Goal: Information Seeking & Learning: Understand process/instructions

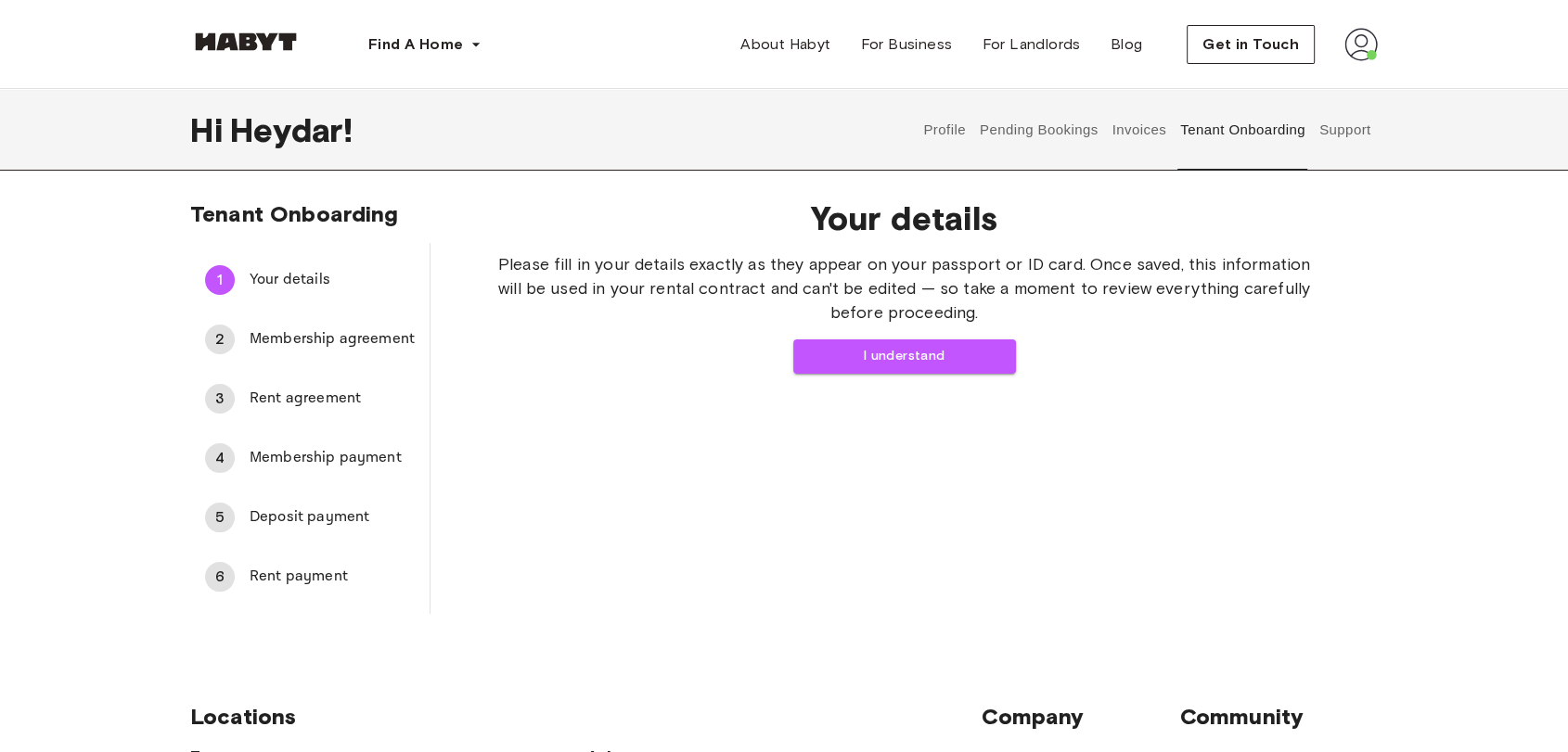
click at [1086, 145] on button "Pending Bookings" at bounding box center [1039, 130] width 124 height 82
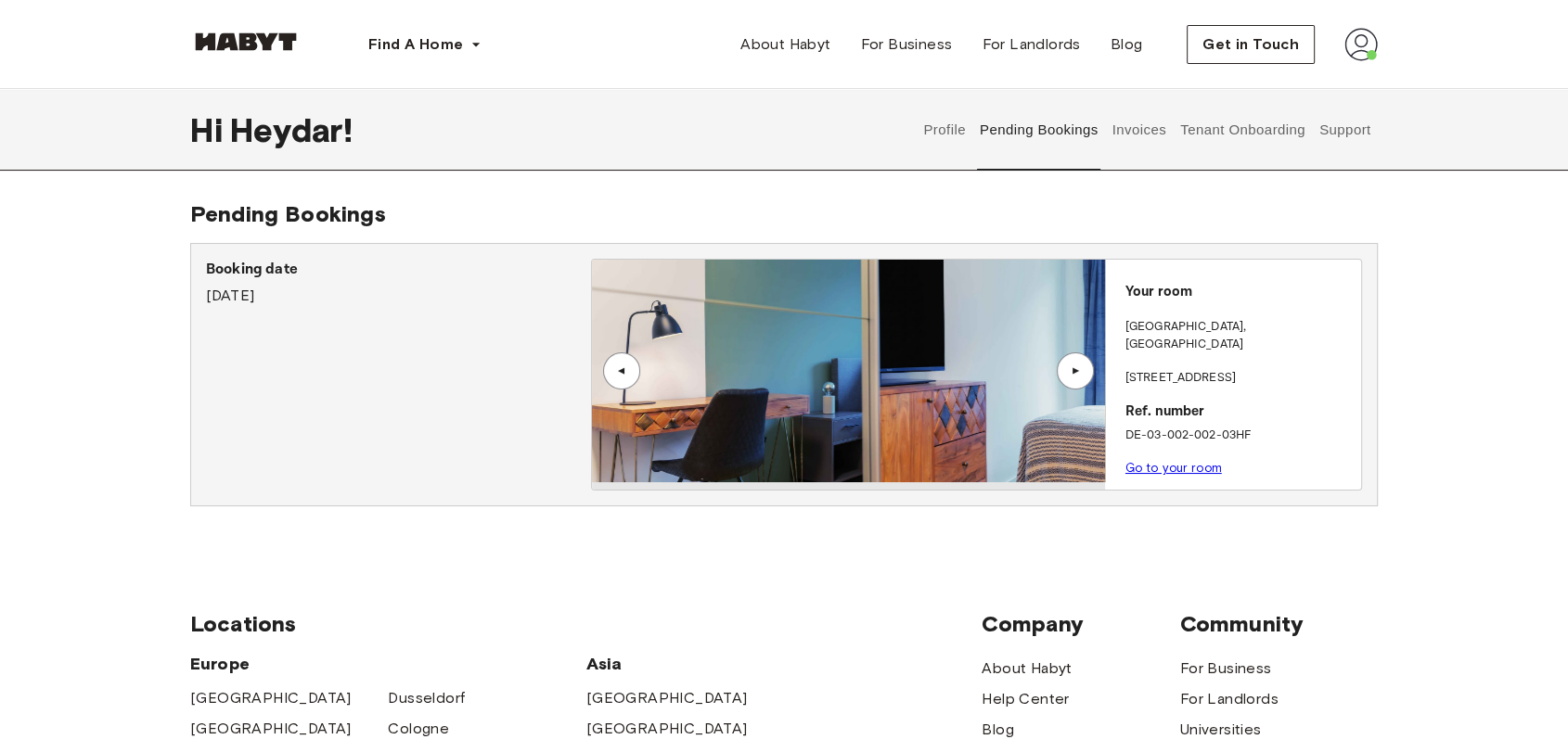
click at [1367, 141] on button "Support" at bounding box center [1345, 130] width 57 height 82
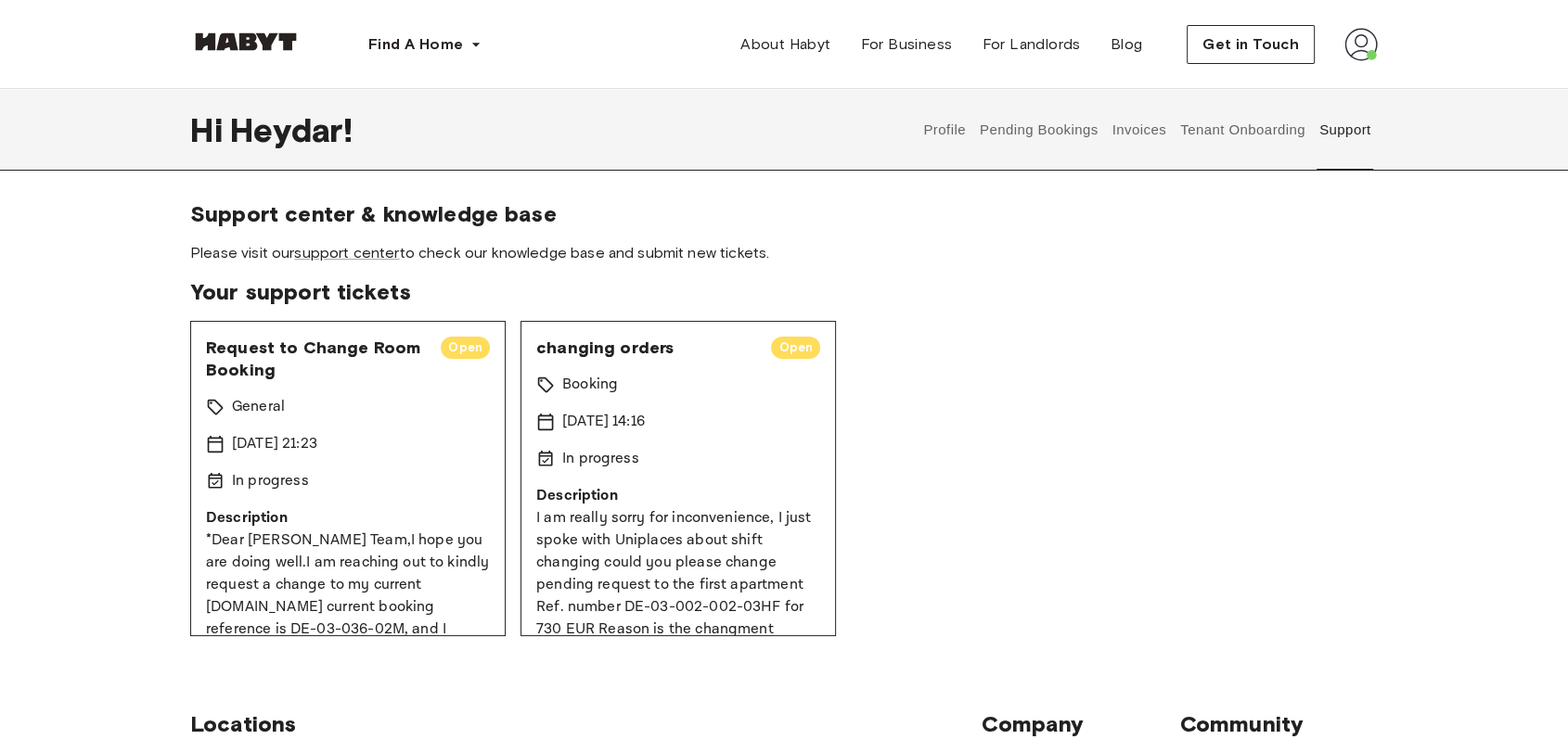
click at [1295, 137] on button "Tenant Onboarding" at bounding box center [1243, 130] width 130 height 82
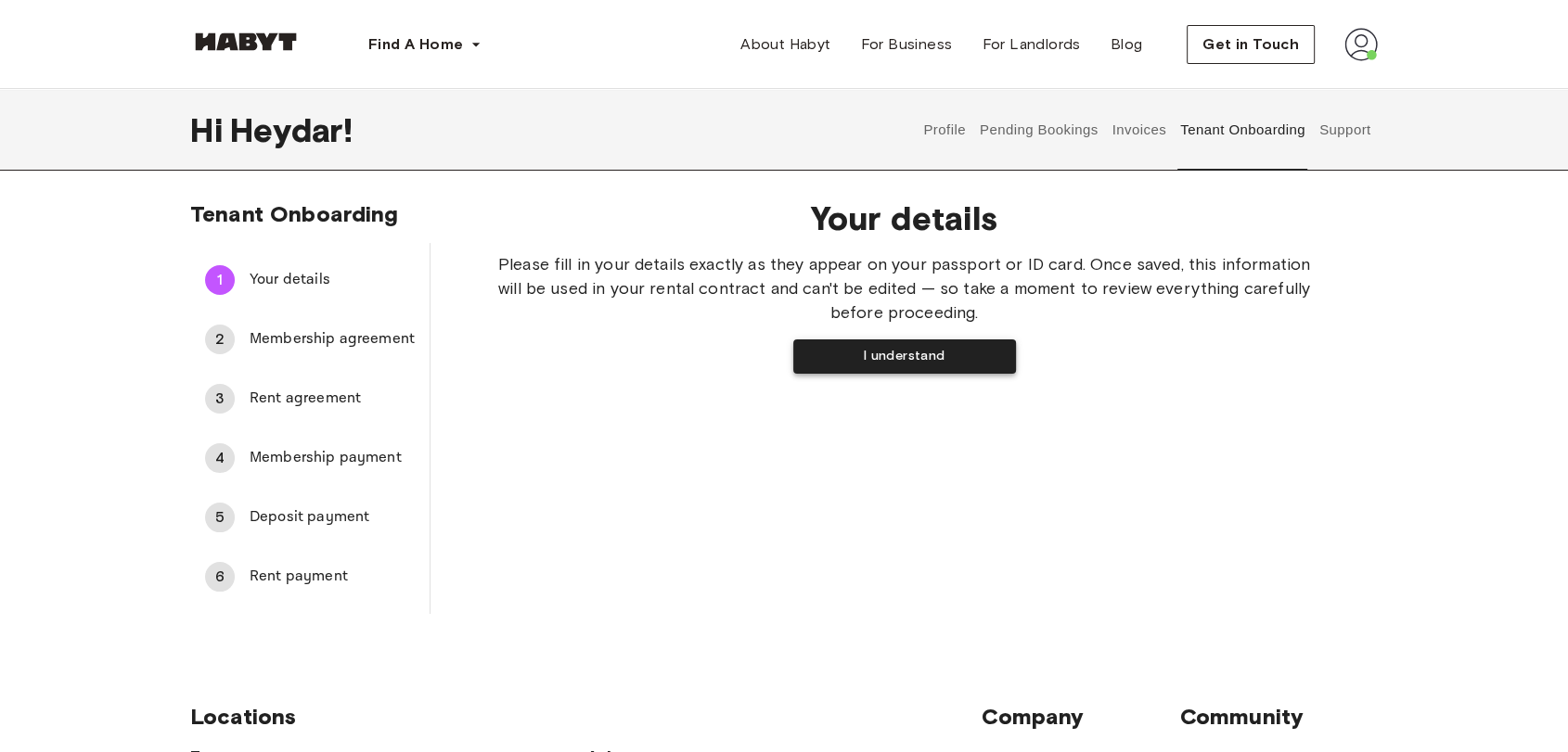
click at [878, 362] on button "I understand" at bounding box center [904, 356] width 223 height 34
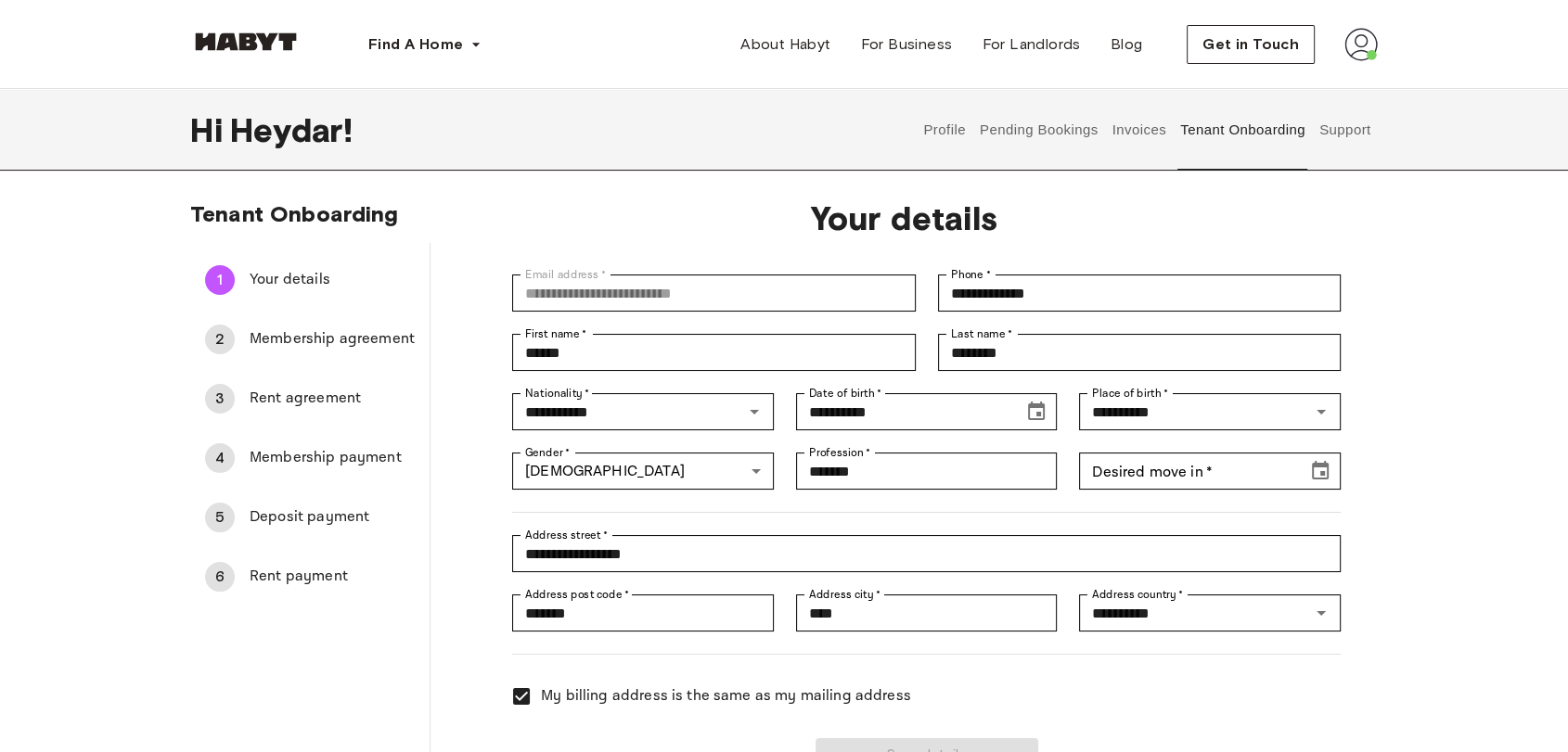
click at [279, 508] on span "Deposit payment" at bounding box center [331, 517] width 165 height 22
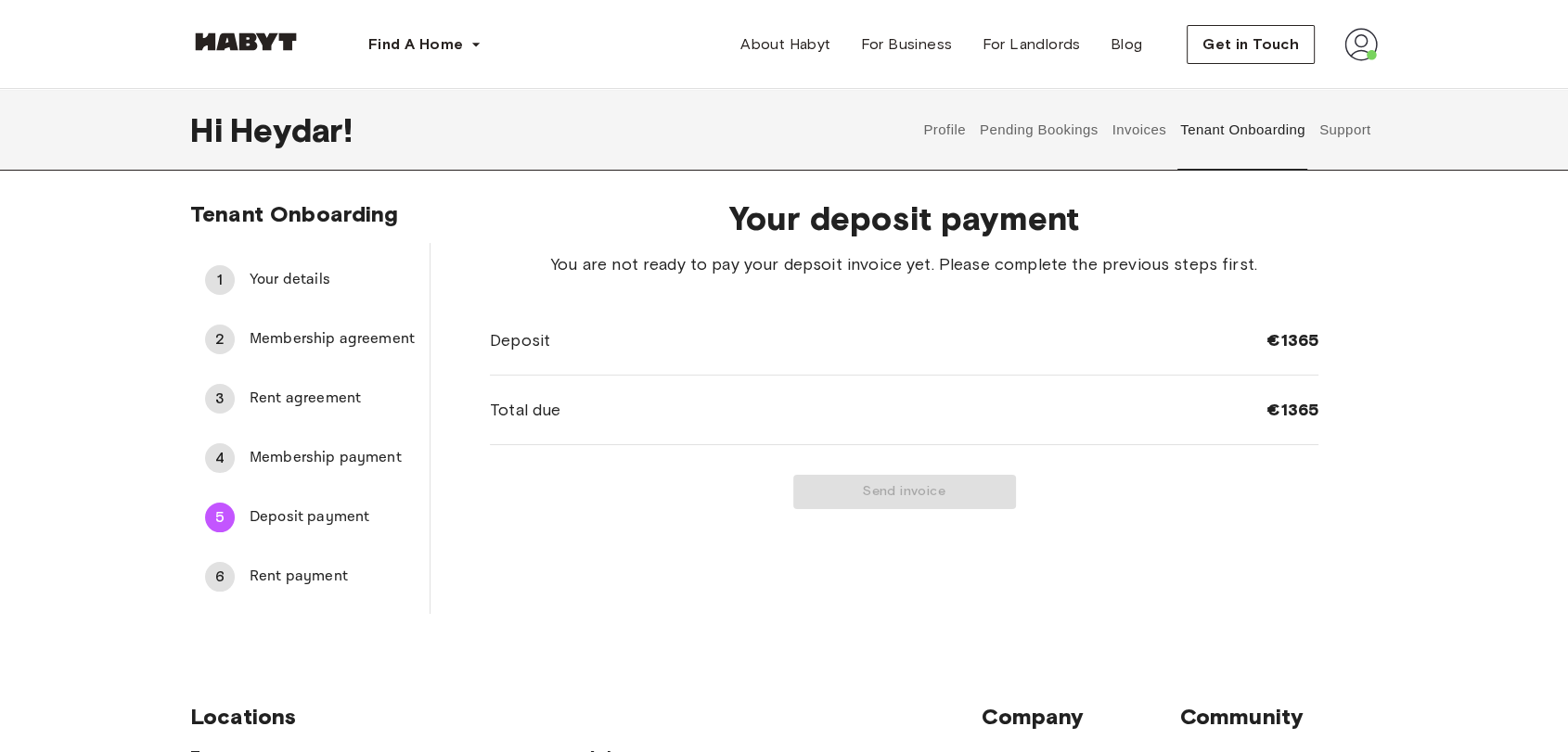
click at [363, 452] on span "Membership payment" at bounding box center [331, 458] width 165 height 22
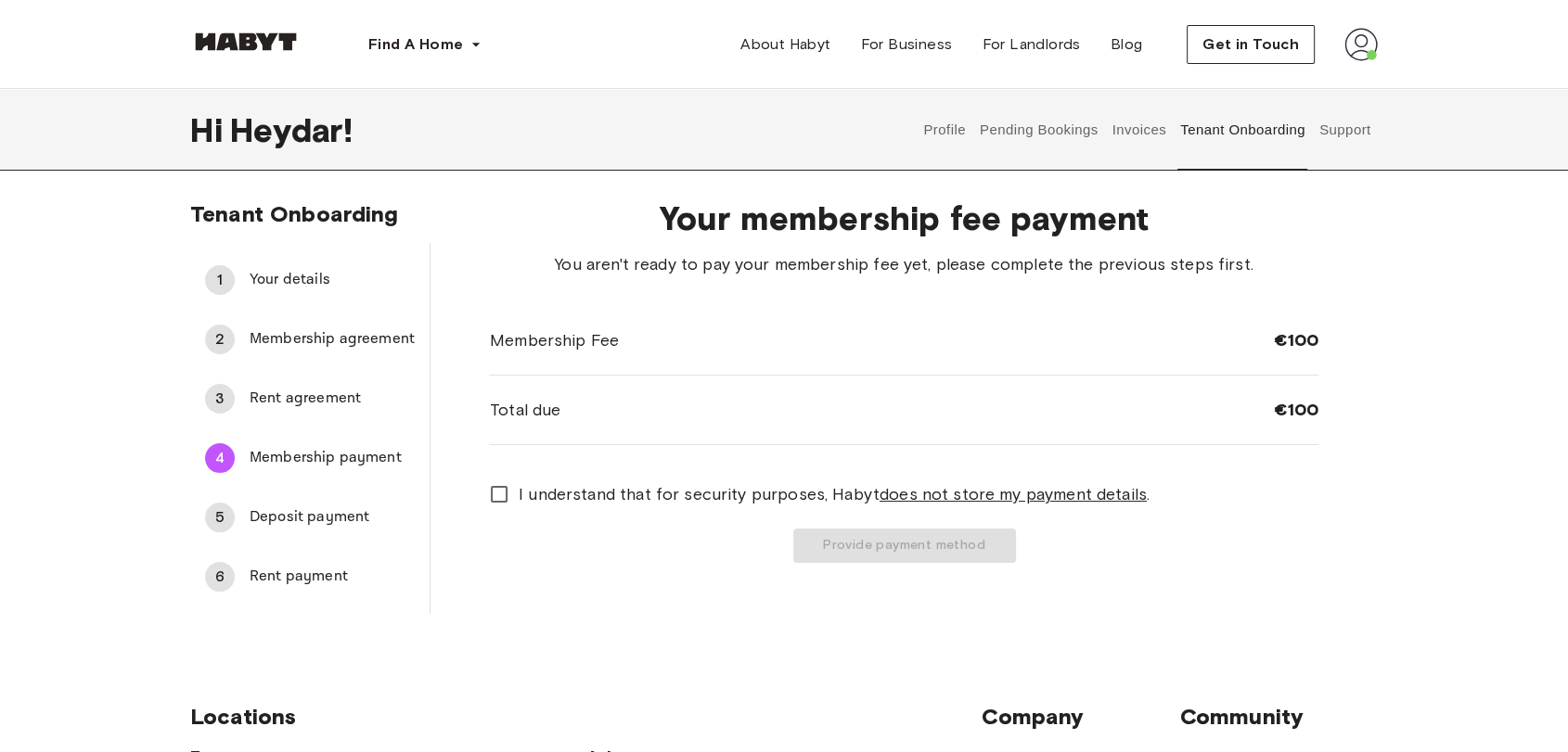
click at [302, 524] on span "Deposit payment" at bounding box center [331, 517] width 165 height 22
